Goal: Transaction & Acquisition: Book appointment/travel/reservation

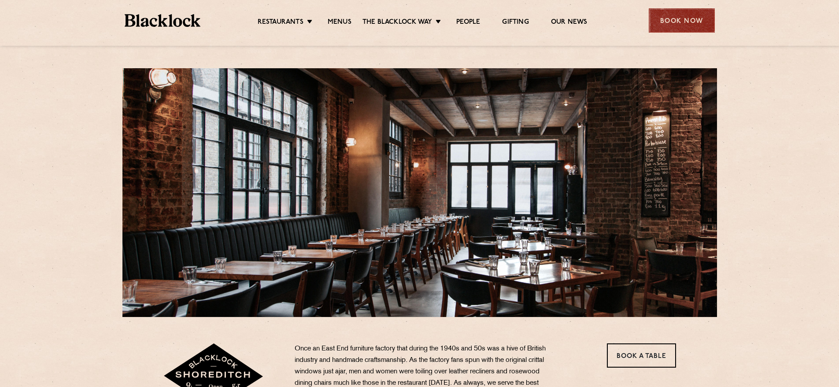
click at [673, 20] on div "Book Now" at bounding box center [681, 20] width 66 height 24
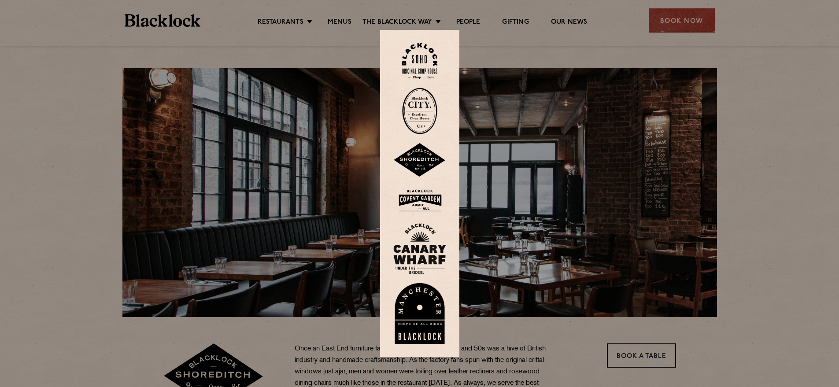
click at [427, 158] on img at bounding box center [419, 160] width 53 height 34
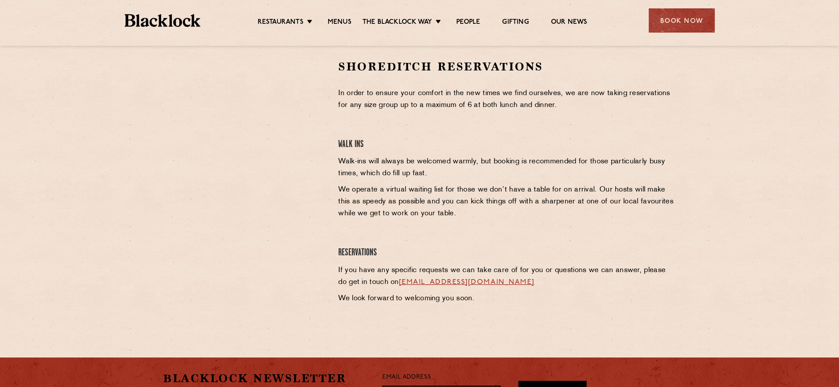
scroll to position [271, 0]
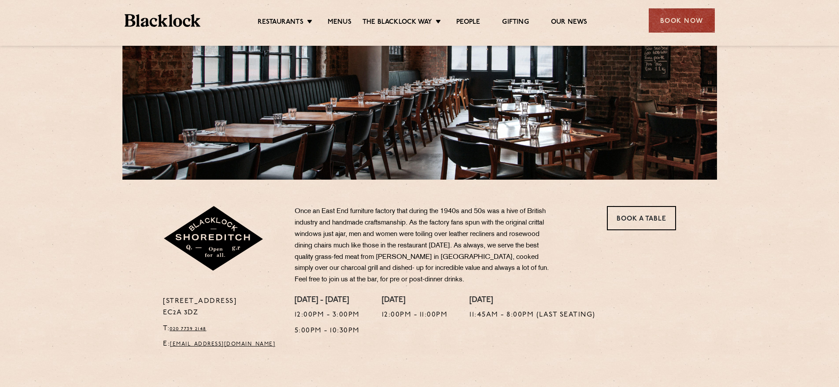
scroll to position [155, 0]
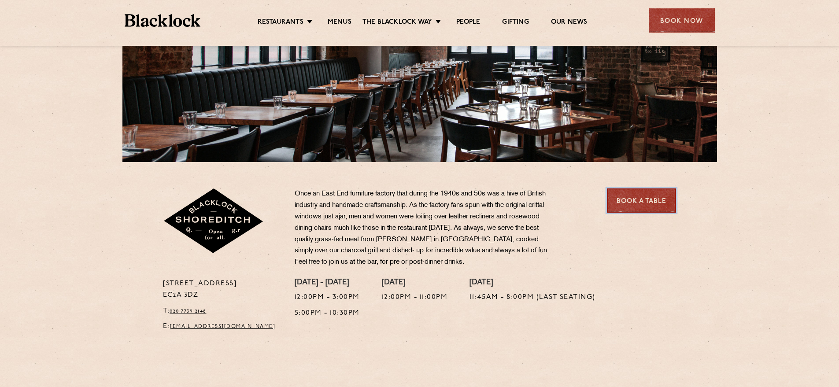
click at [626, 196] on link "Book a Table" at bounding box center [641, 200] width 69 height 24
